Goal: Find specific page/section: Find specific page/section

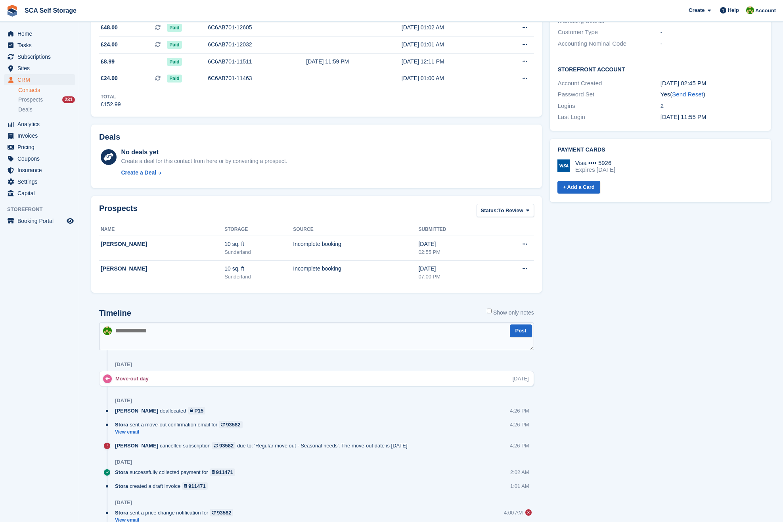
scroll to position [270, 0]
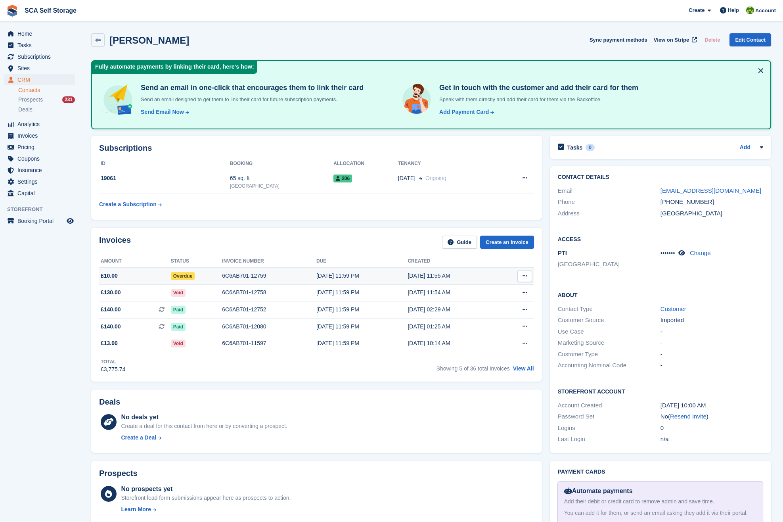
scroll to position [1, 0]
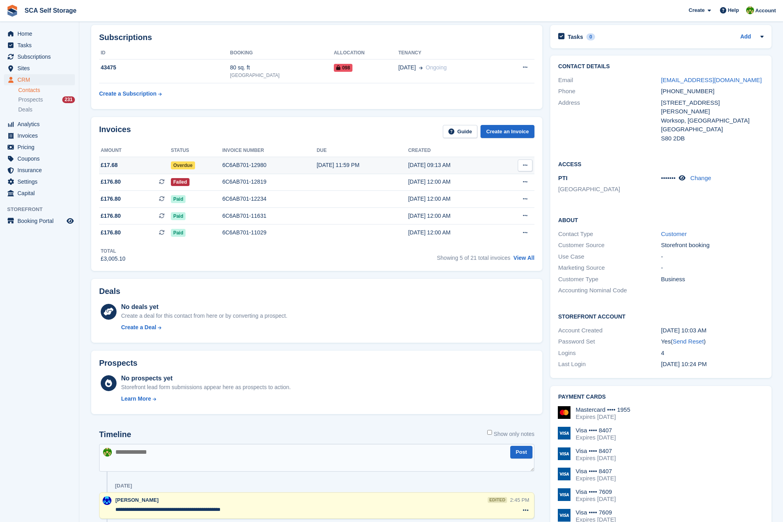
scroll to position [100, 0]
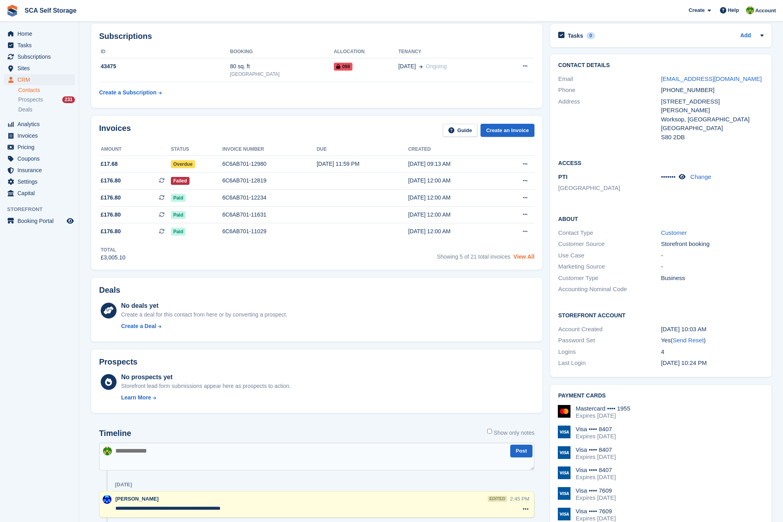
click at [526, 260] on link "View All" at bounding box center [523, 256] width 21 height 6
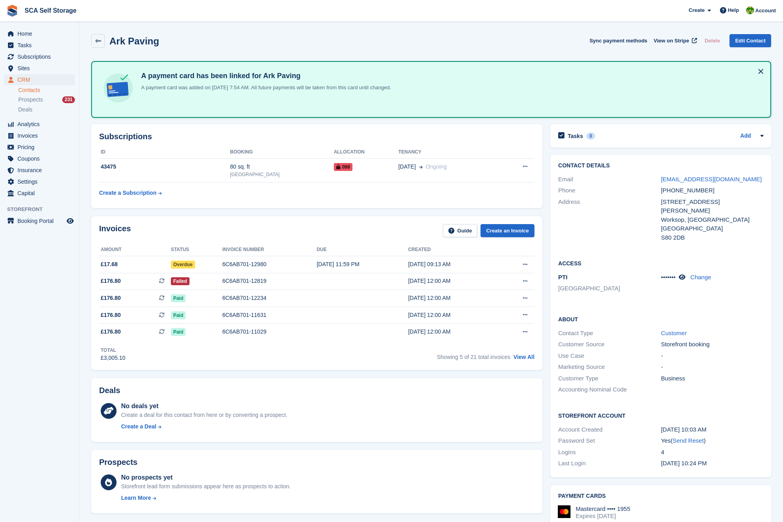
scroll to position [100, 0]
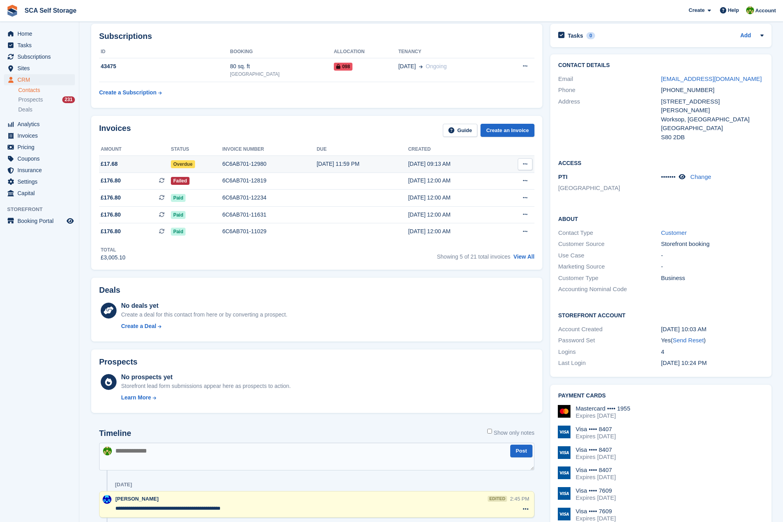
click at [252, 160] on div "6C6AB701-12980" at bounding box center [269, 164] width 94 height 8
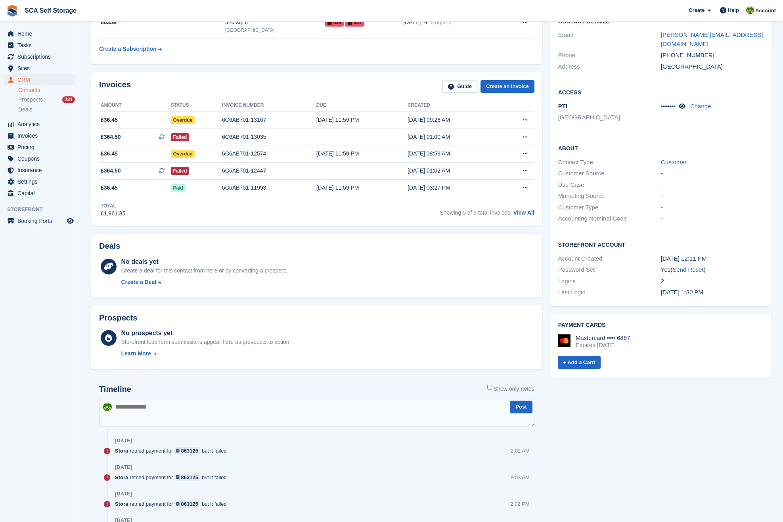
scroll to position [138, 0]
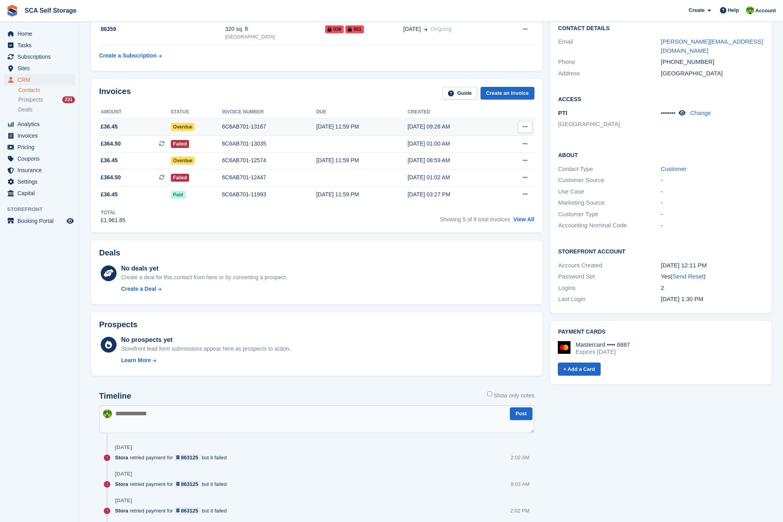
click at [269, 123] on div "6C6AB701-13167" at bounding box center [269, 126] width 94 height 8
